Goal: Information Seeking & Learning: Compare options

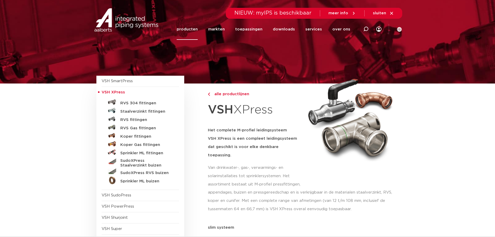
click at [189, 31] on link "producten" at bounding box center [187, 29] width 21 height 21
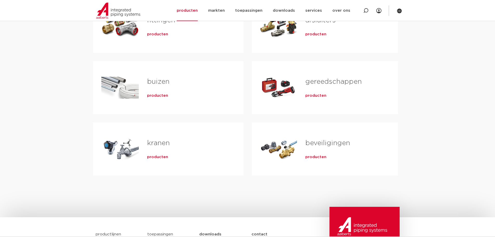
click at [317, 98] on span "producten" at bounding box center [316, 95] width 21 height 5
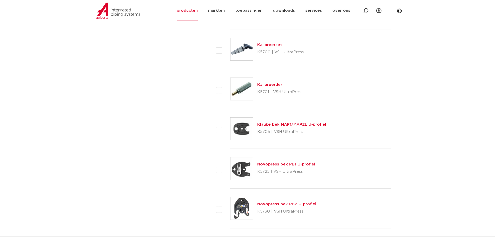
scroll to position [728, 0]
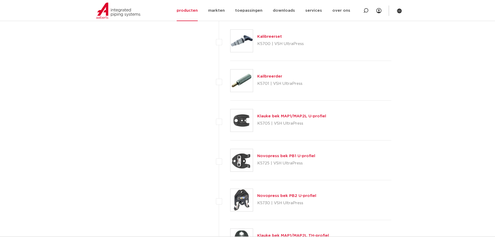
click at [276, 116] on link "Klauke bek MAP1/MAP2L U-profiel" at bounding box center [291, 116] width 69 height 4
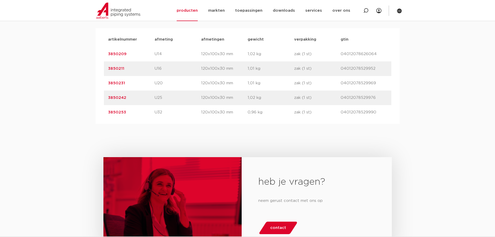
scroll to position [338, 0]
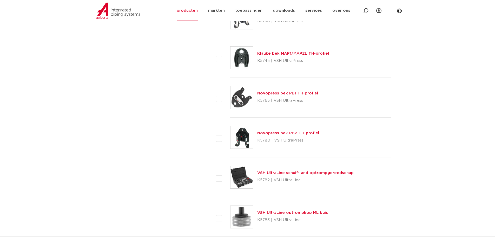
scroll to position [858, 0]
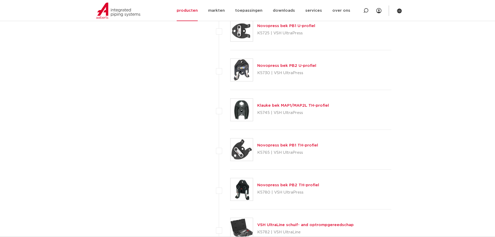
click at [303, 105] on link "Klauke bek MAP1/MAP2L TH-profiel" at bounding box center [293, 105] width 72 height 4
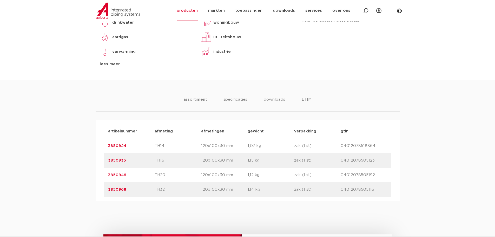
scroll to position [260, 0]
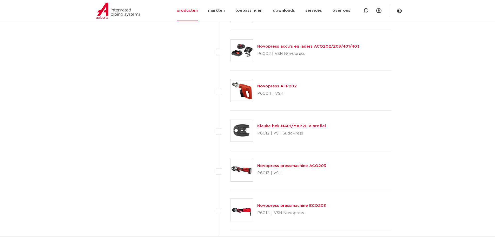
scroll to position [1924, 0]
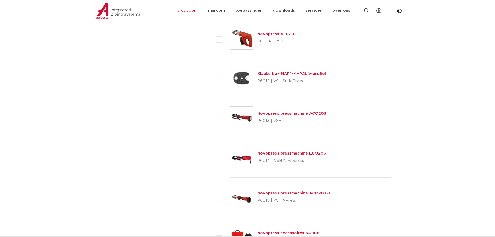
click at [312, 74] on link "Klauke bek MAP1/MAP2L V-profiel" at bounding box center [291, 74] width 69 height 4
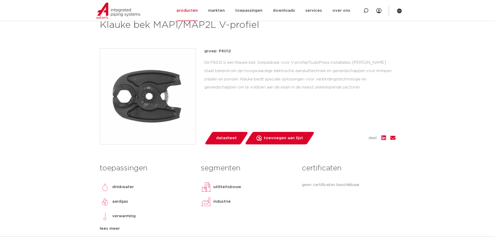
scroll to position [52, 0]
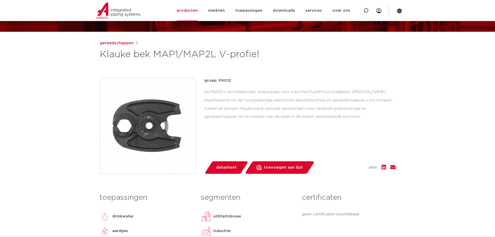
click at [139, 113] on img at bounding box center [148, 126] width 96 height 96
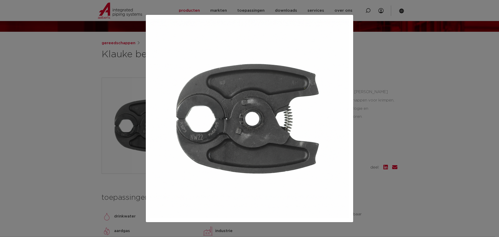
click at [63, 142] on div at bounding box center [249, 118] width 499 height 237
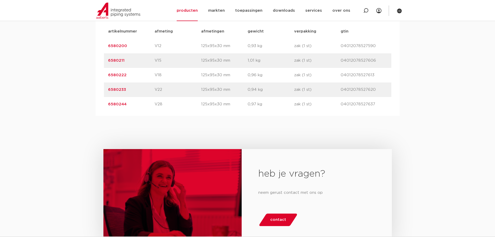
scroll to position [338, 0]
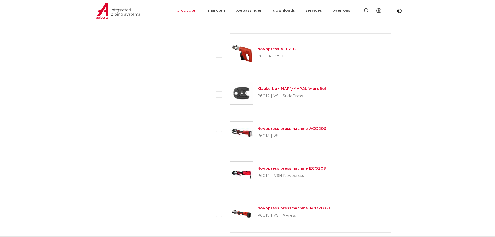
scroll to position [1898, 0]
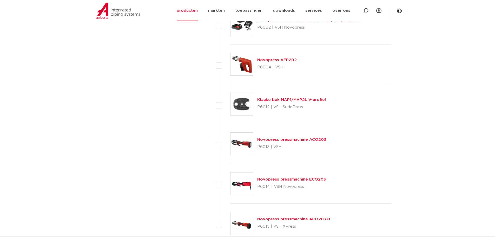
click at [275, 99] on link "Klauke bek MAP1/MAP2L V-profiel" at bounding box center [291, 100] width 69 height 4
